Goal: Task Accomplishment & Management: Complete application form

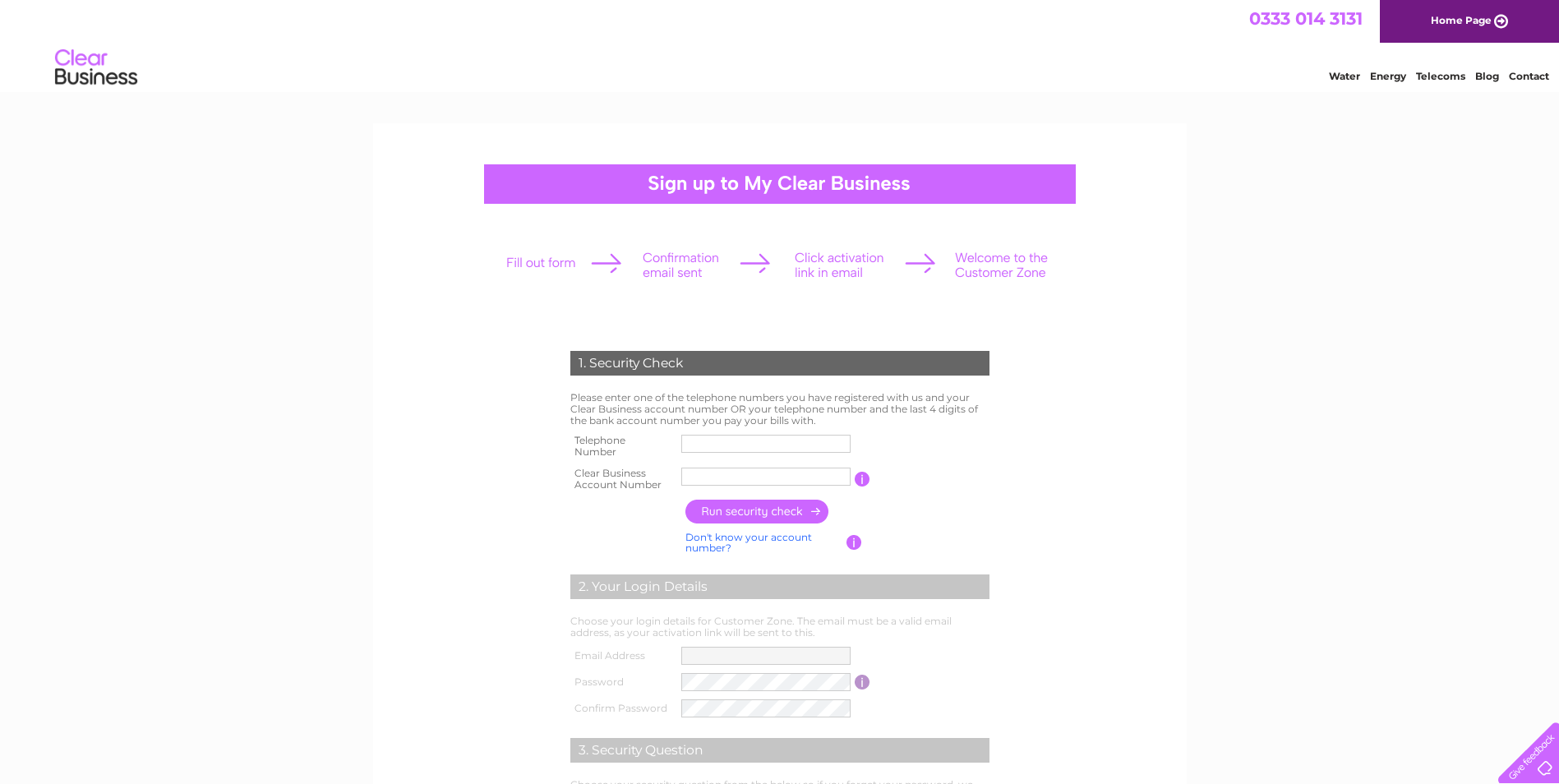
click at [725, 444] on input "text" at bounding box center [766, 444] width 169 height 18
type input "01782745344"
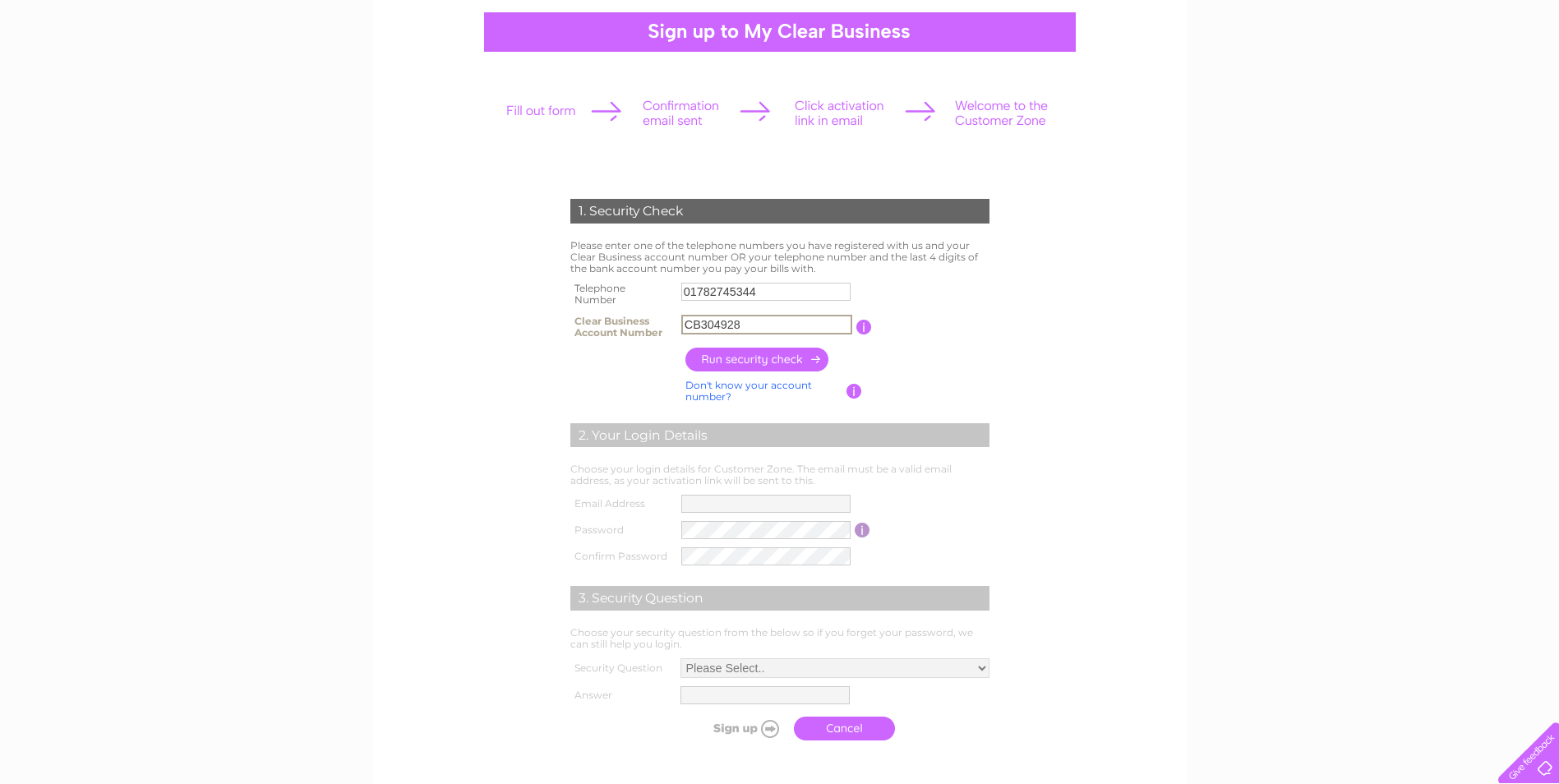
scroll to position [165, 0]
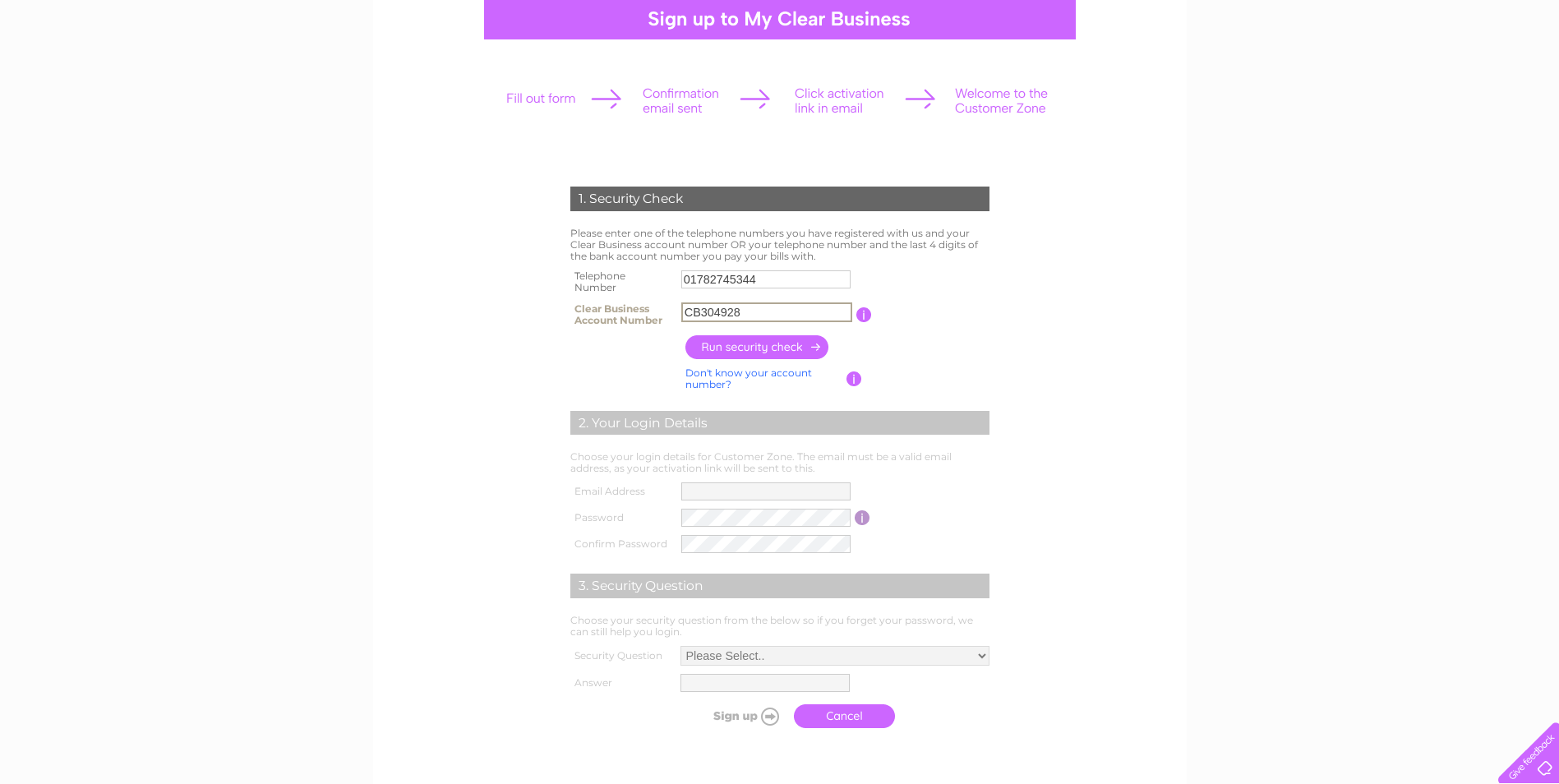
type input "CB304928"
click at [743, 342] on input "button" at bounding box center [758, 347] width 145 height 24
type input "**********"
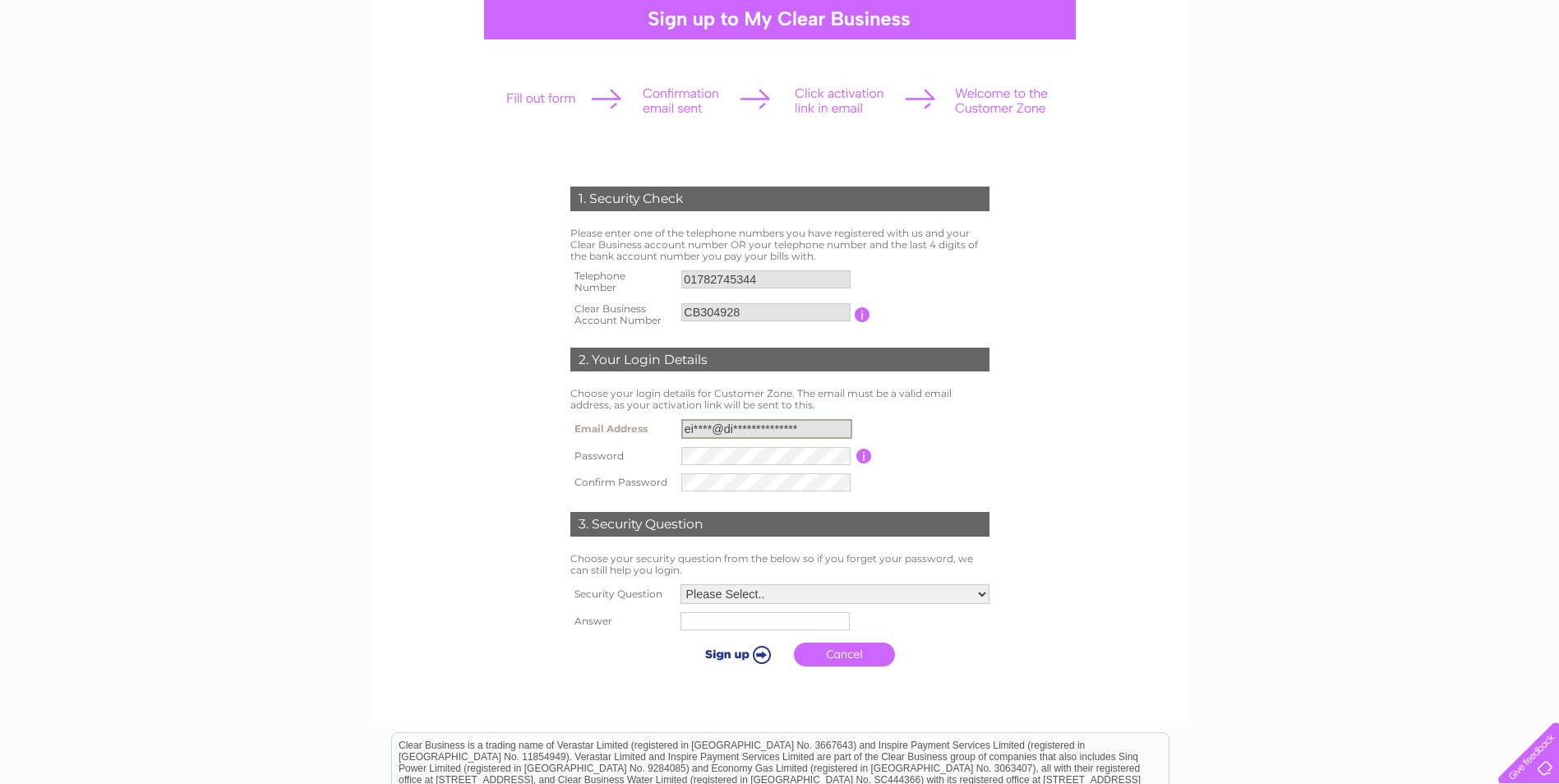
drag, startPoint x: 814, startPoint y: 427, endPoint x: 564, endPoint y: 275, distance: 292.6
click at [564, 275] on div "1. Security Check Please enter one of the telephone numbers you have registered…" at bounding box center [780, 423] width 496 height 505
click at [811, 429] on input "**********" at bounding box center [767, 429] width 171 height 20
drag, startPoint x: 825, startPoint y: 424, endPoint x: 659, endPoint y: 413, distance: 166.4
click at [659, 413] on div "1. Security Check Please enter one of the telephone numbers you have registered…" at bounding box center [780, 423] width 496 height 505
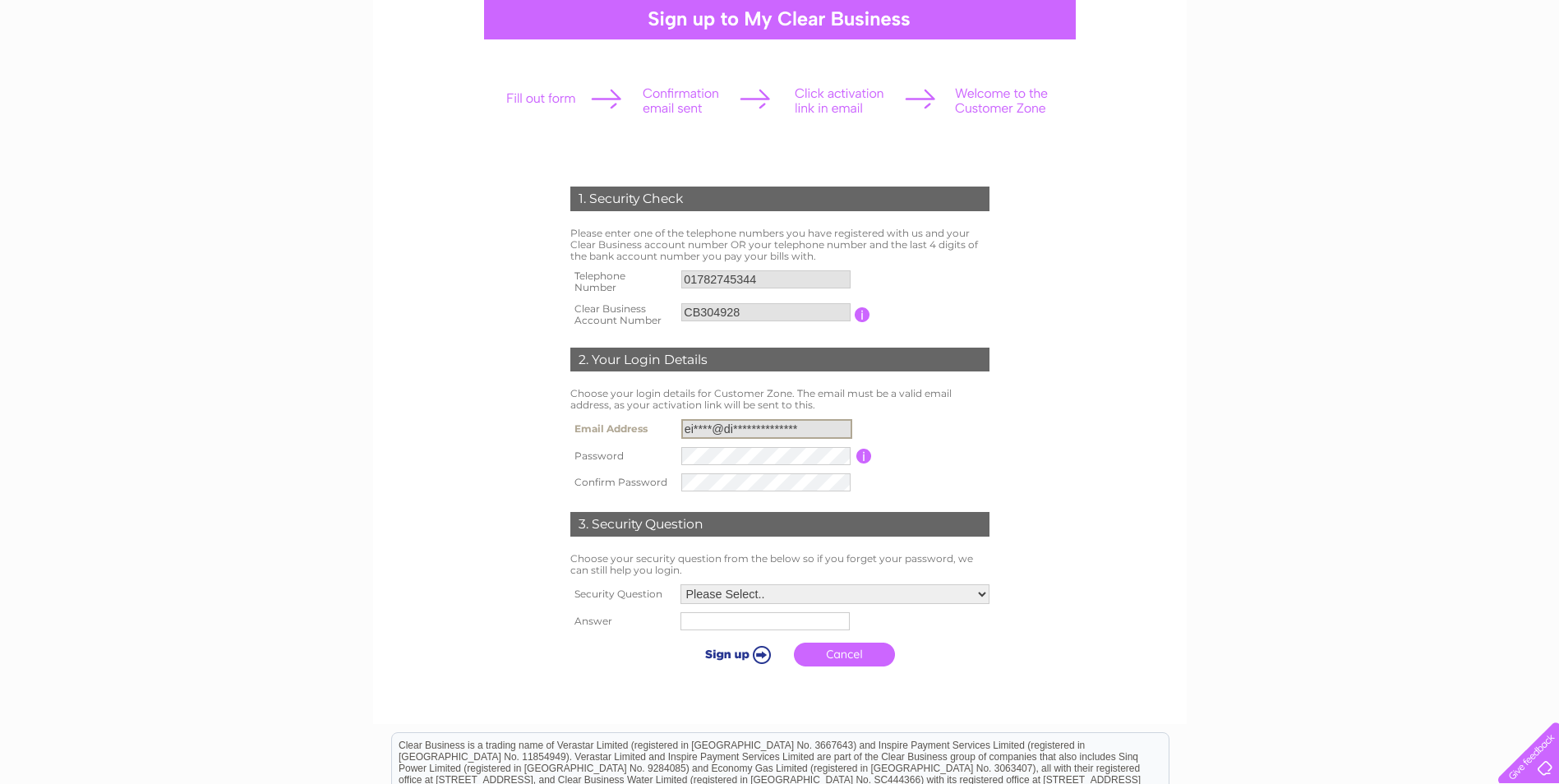
click at [971, 592] on select "Please Select.. In what town or city was your first job? In what town or city d…" at bounding box center [835, 595] width 309 height 20
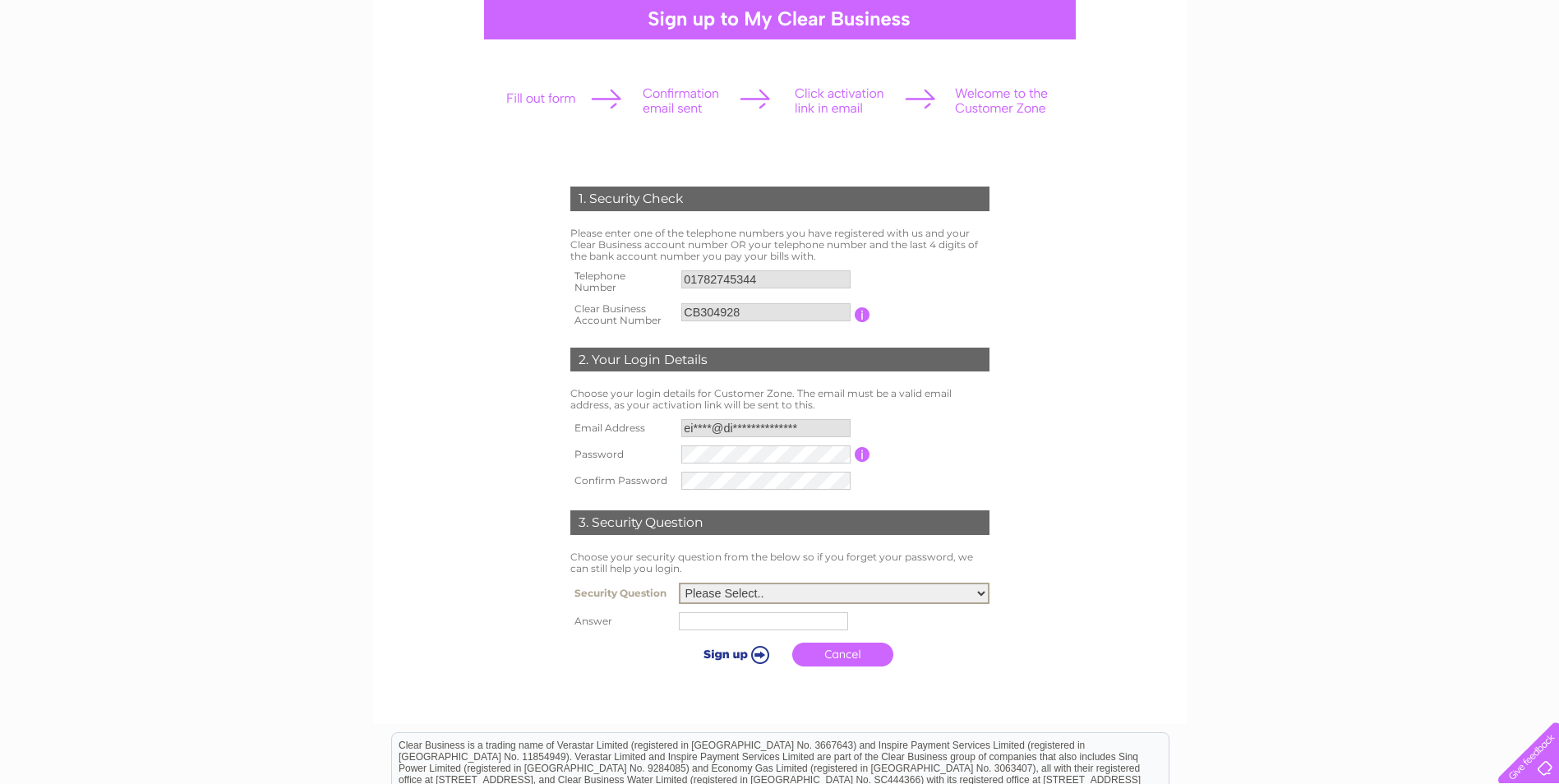
click at [1066, 666] on form "1. Security Check Please enter one of the telephone numbers you have registered…" at bounding box center [780, 430] width 782 height 553
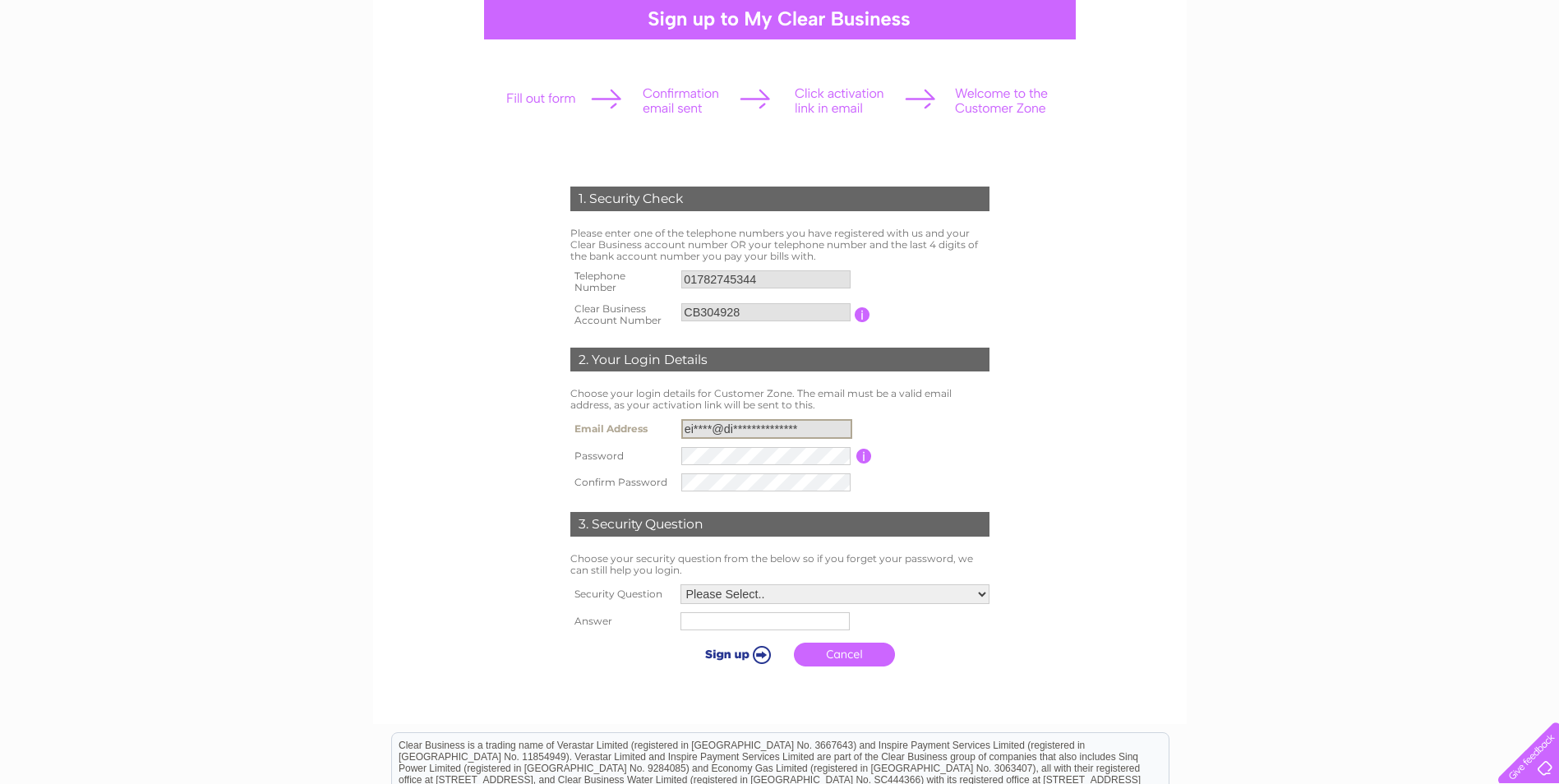
drag, startPoint x: 814, startPoint y: 425, endPoint x: 566, endPoint y: 413, distance: 248.3
click at [566, 413] on div "1. Security Check Please enter one of the telephone numbers you have registered…" at bounding box center [780, 423] width 496 height 505
drag, startPoint x: 566, startPoint y: 413, endPoint x: 769, endPoint y: 424, distance: 203.3
drag, startPoint x: 769, startPoint y: 424, endPoint x: 1251, endPoint y: 376, distance: 484.4
click at [1251, 376] on div "1. Security Check Please enter one of the telephone numbers you have registered…" at bounding box center [780, 481] width 1559 height 1046
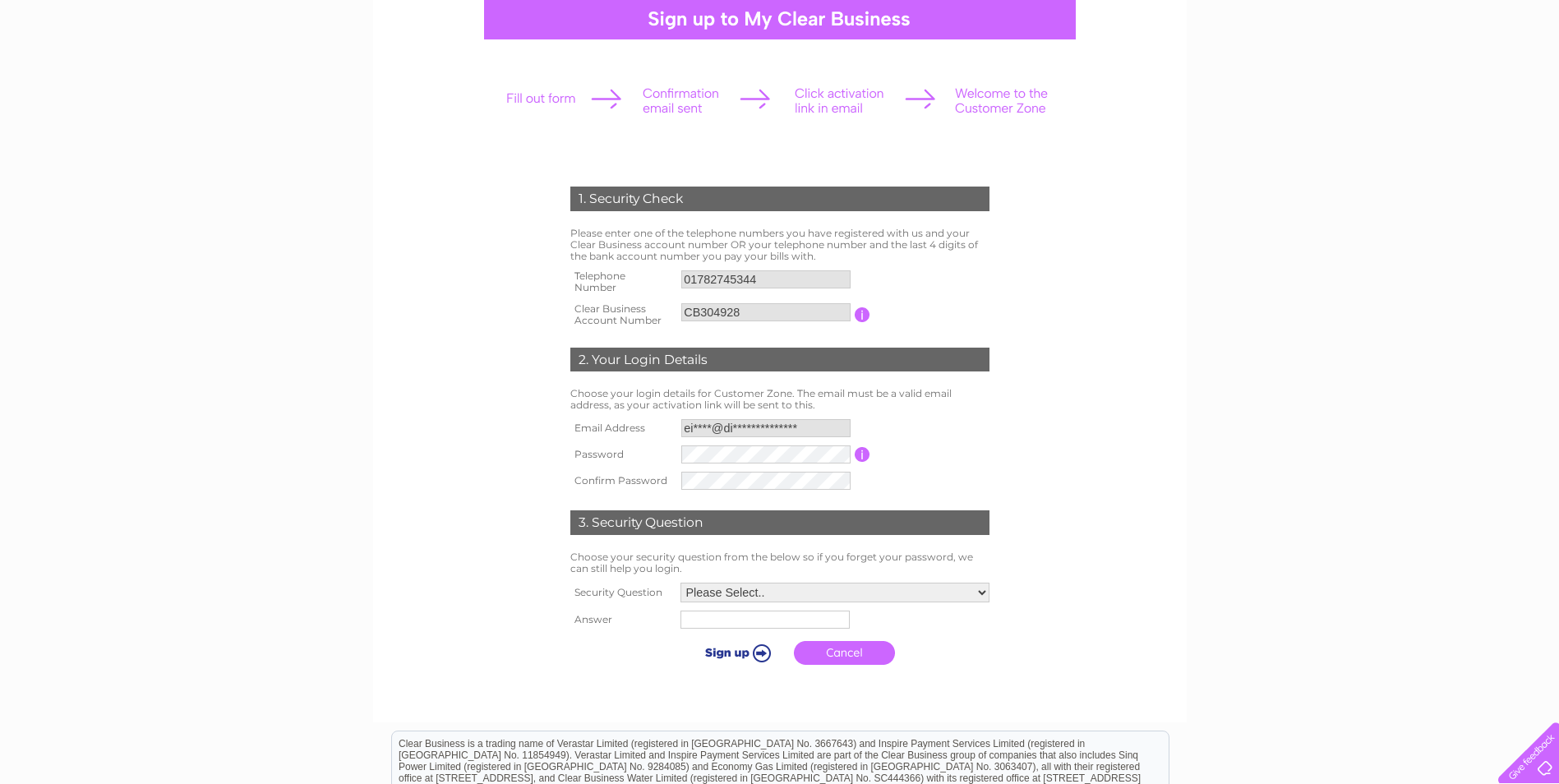
click at [813, 424] on input "**********" at bounding box center [766, 428] width 169 height 18
